Goal: Check status: Check status

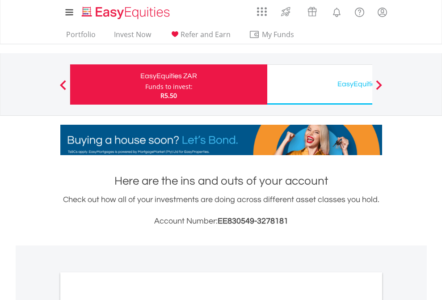
click at [145, 85] on div "Funds to invest:" at bounding box center [168, 86] width 47 height 9
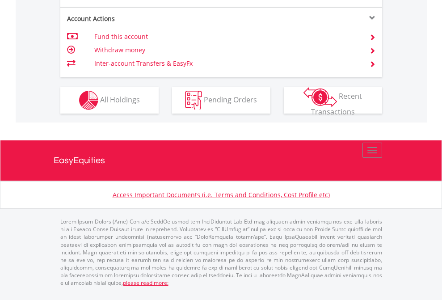
scroll to position [911, 0]
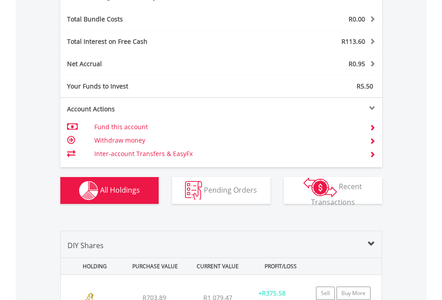
scroll to position [1066, 0]
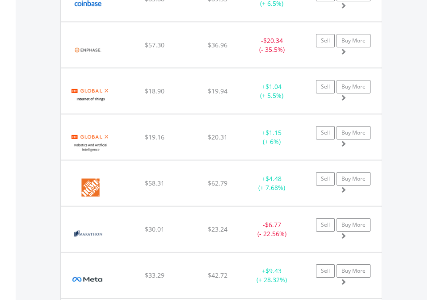
scroll to position [86, 140]
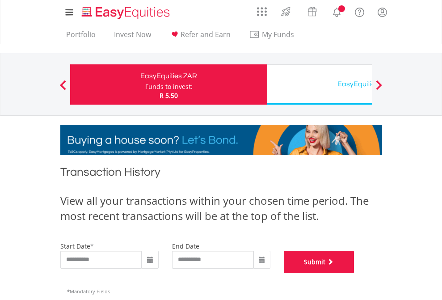
click at [355, 273] on button "Submit" at bounding box center [319, 262] width 71 height 22
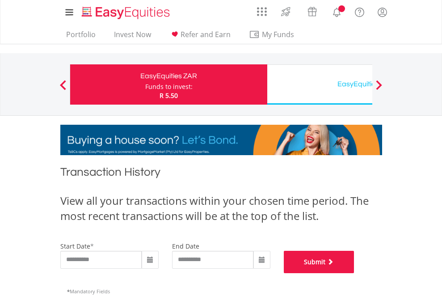
scroll to position [363, 0]
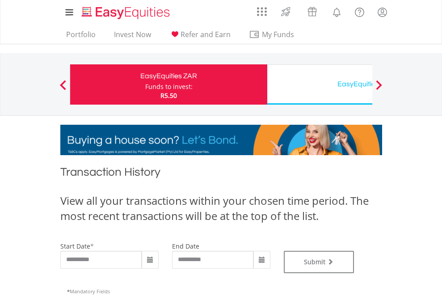
click at [320, 85] on div "EasyEquities USD" at bounding box center [366, 84] width 186 height 13
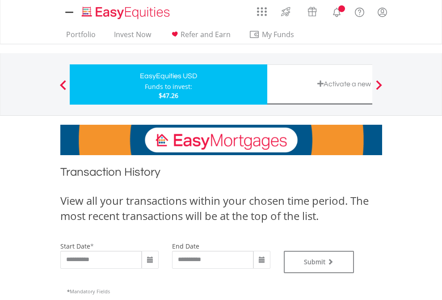
type input "**********"
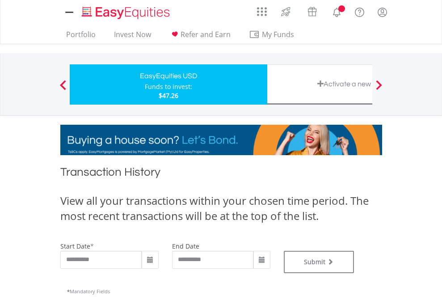
type input "**********"
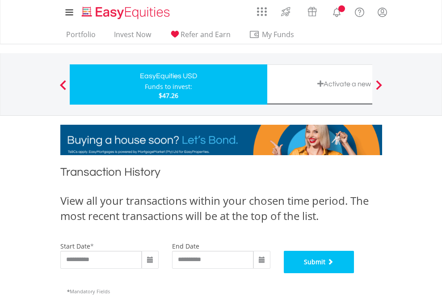
click at [355, 273] on button "Submit" at bounding box center [319, 262] width 71 height 22
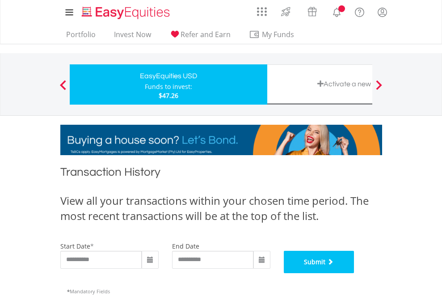
scroll to position [363, 0]
